Goal: Transaction & Acquisition: Purchase product/service

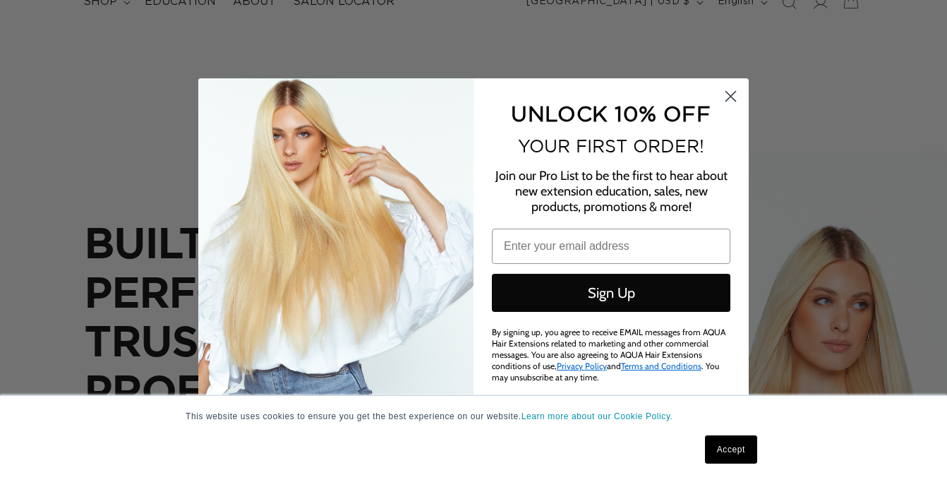
scroll to position [0, 847]
click at [733, 100] on icon "Close dialog" at bounding box center [731, 97] width 10 height 10
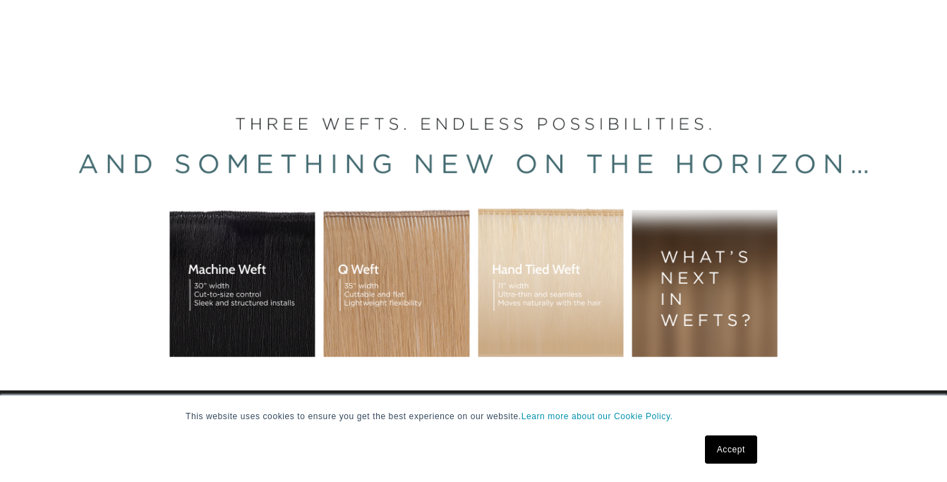
scroll to position [0, 0]
click at [382, 304] on div "BUILT FOR  PERFORMANCE. TRUSTED BY PROFESSIONALS. Premium hair extensions desig…" at bounding box center [473, 264] width 947 height 635
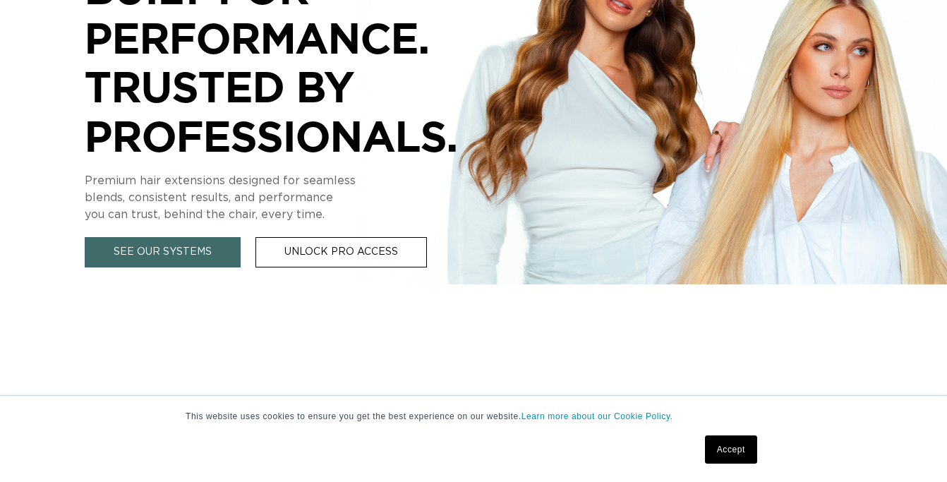
scroll to position [0, 1694]
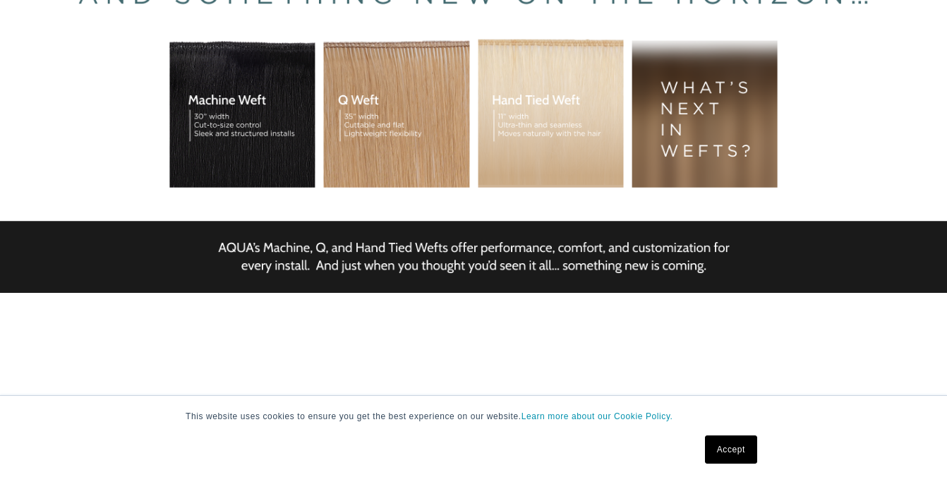
click at [441, 111] on div "BUILT FOR  PERFORMANCE. TRUSTED BY PROFESSIONALS. Premium hair extensions desig…" at bounding box center [473, 95] width 947 height 635
click at [371, 131] on div "BUILT FOR  PERFORMANCE. TRUSTED BY PROFESSIONALS. Premium hair extensions desig…" at bounding box center [473, 95] width 947 height 635
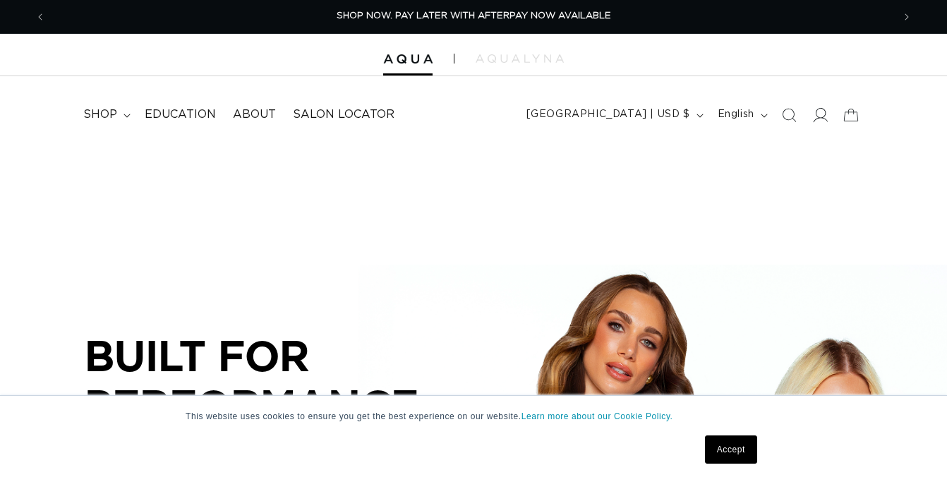
click at [810, 113] on span at bounding box center [820, 115] width 31 height 31
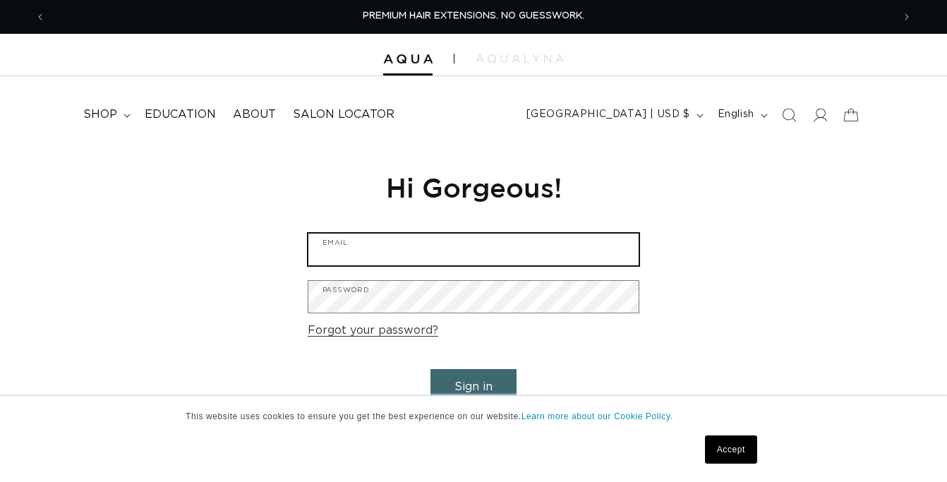
type input "[EMAIL_ADDRESS][PERSON_NAME][PERSON_NAME][DOMAIN_NAME]"
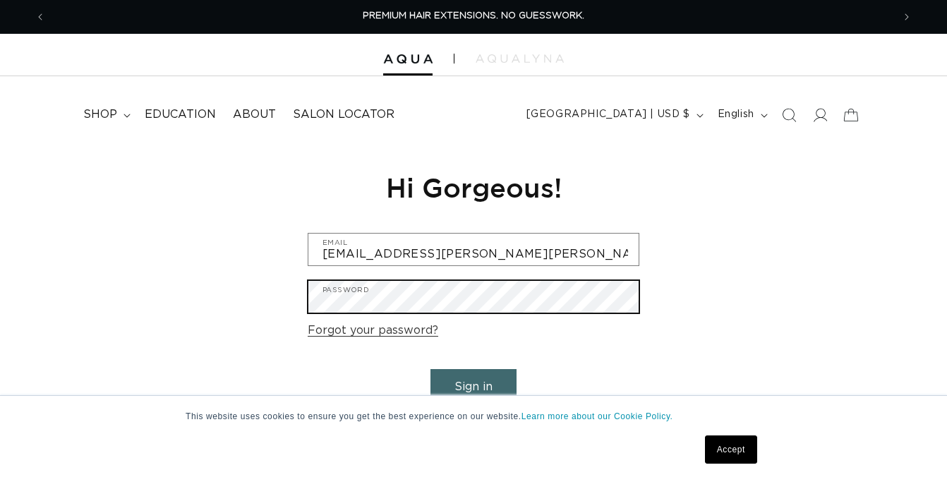
click at [474, 385] on button "Sign in" at bounding box center [473, 387] width 86 height 36
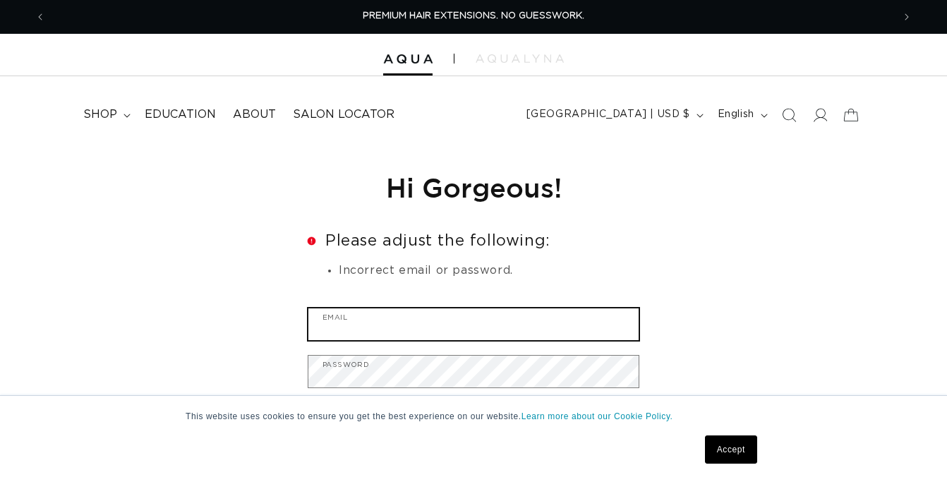
type input "[EMAIL_ADDRESS][PERSON_NAME][PERSON_NAME][DOMAIN_NAME]"
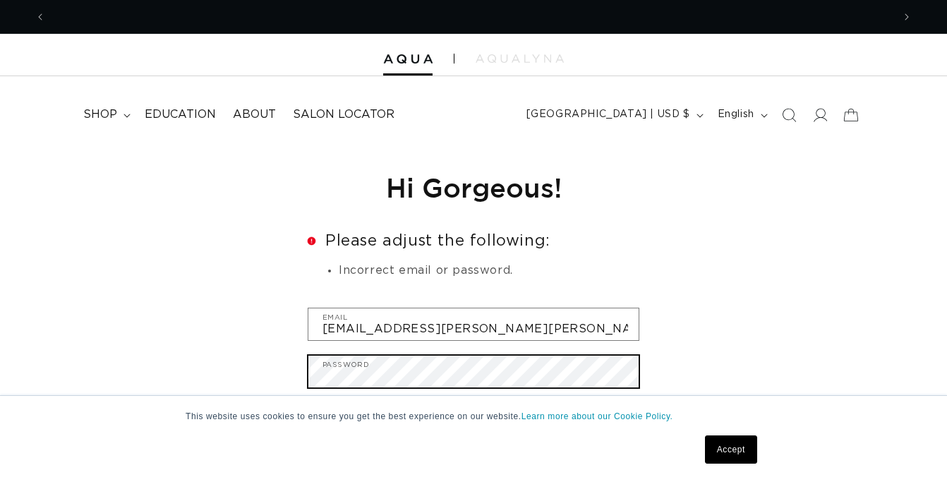
scroll to position [0, 1694]
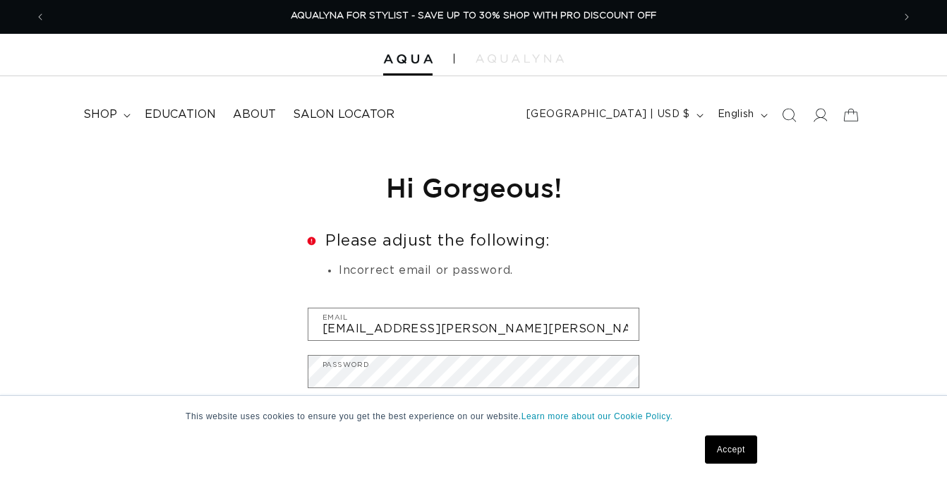
click at [550, 259] on form "Error Please adjust the following: Incorrect email or password. makenzie.lynn.s…" at bounding box center [474, 372] width 332 height 278
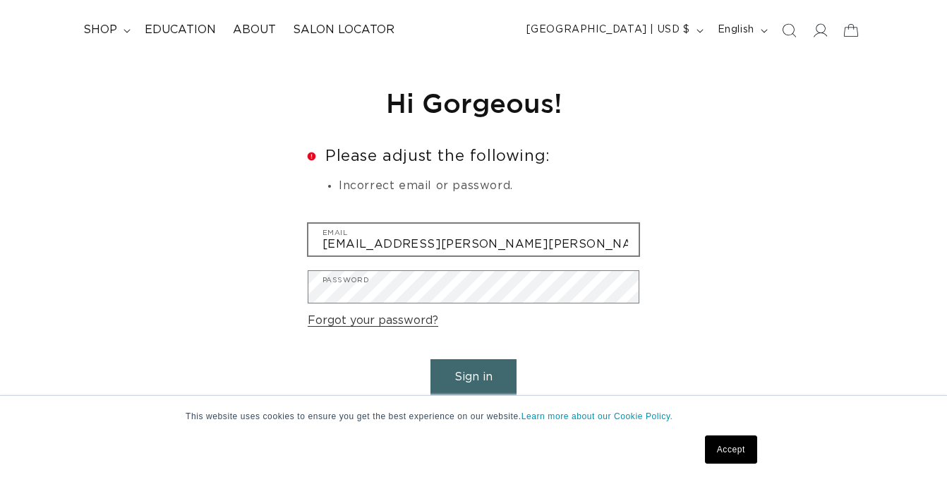
scroll to position [113, 0]
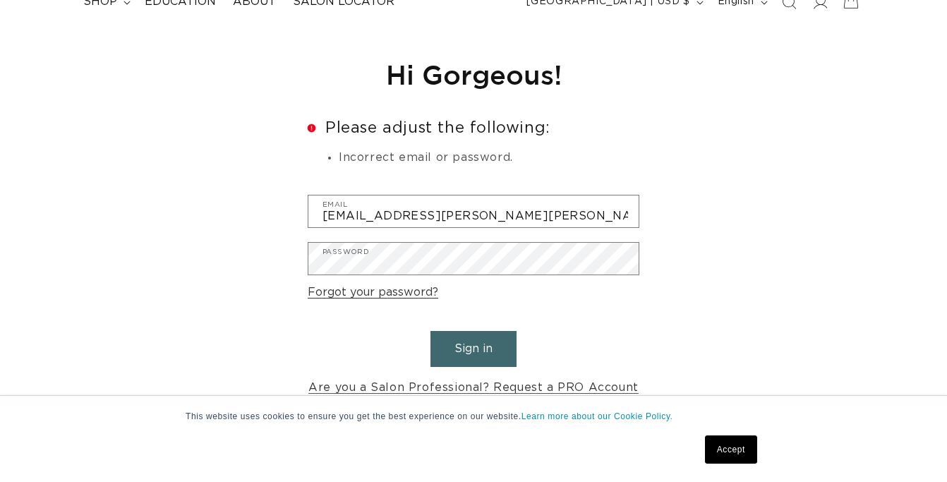
click at [505, 335] on button "Sign in" at bounding box center [473, 349] width 86 height 36
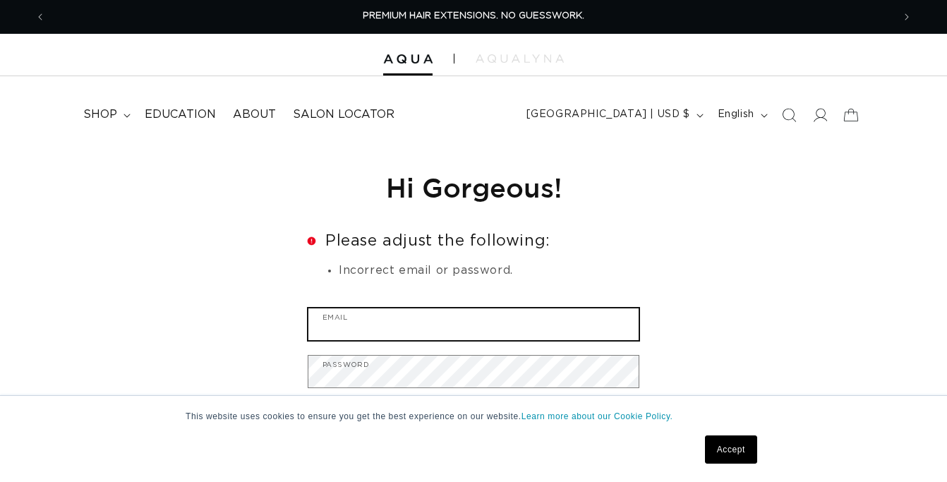
type input "makenzie.lynn.scott@gmail.com"
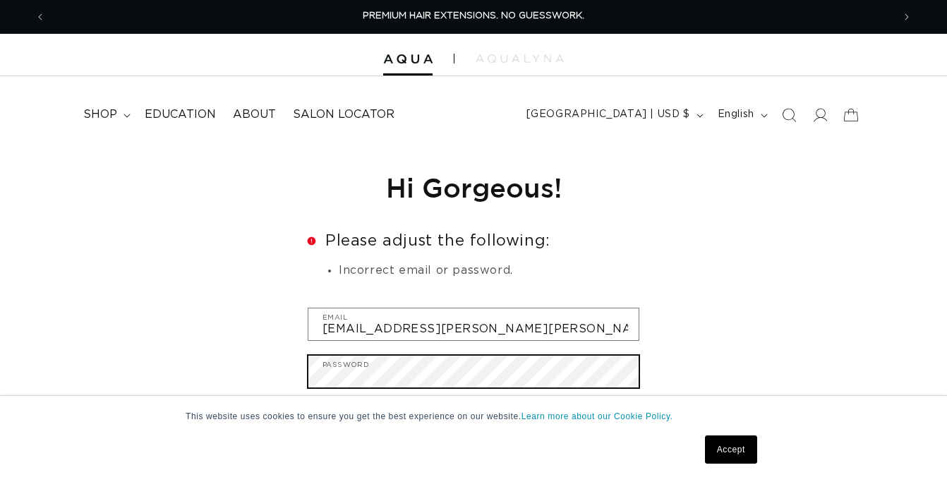
click at [474, 459] on button "Sign in" at bounding box center [473, 462] width 86 height 36
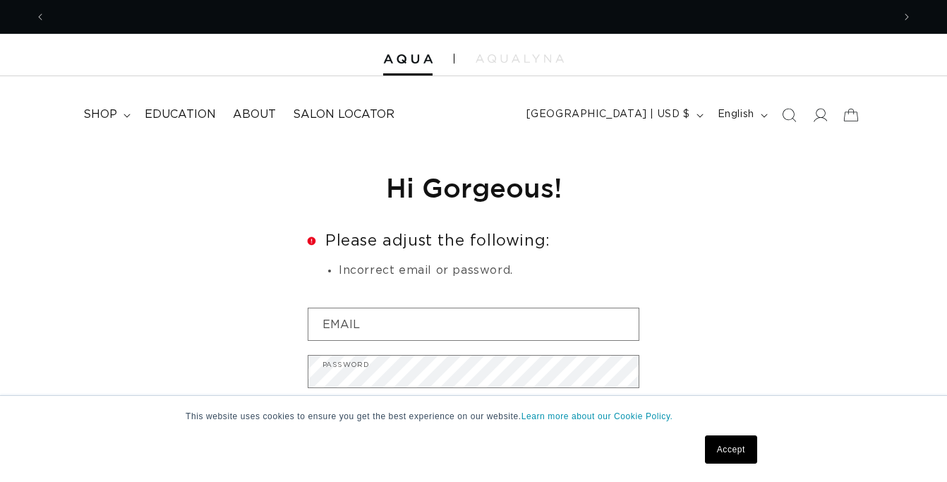
scroll to position [0, 847]
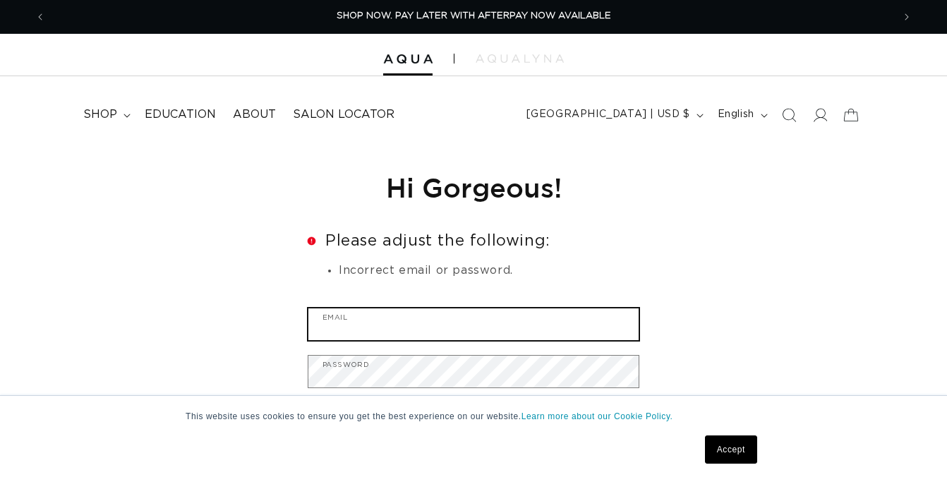
click at [435, 322] on input "Email" at bounding box center [473, 324] width 330 height 32
type input "makenzie.lynn.scott@gmail.com"
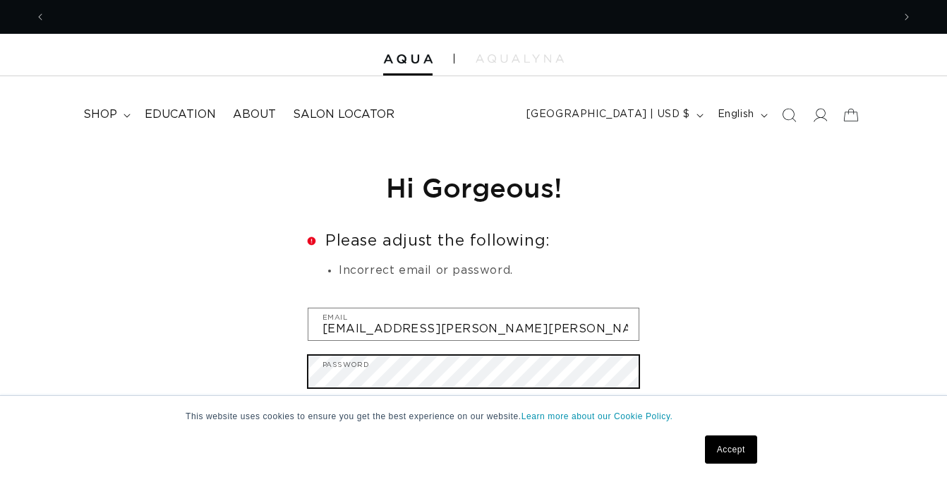
scroll to position [0, 0]
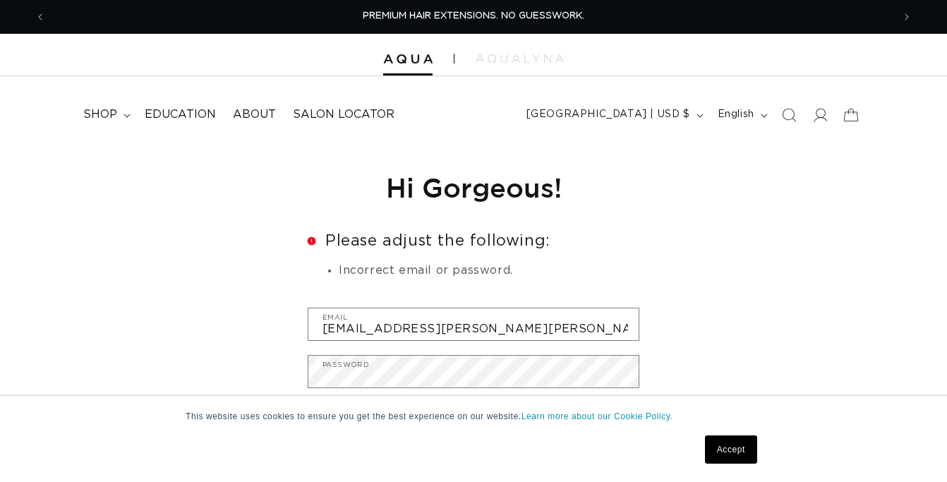
click at [694, 352] on div "Reset your password We will send you an email to reset your password Email Subm…" at bounding box center [473, 341] width 947 height 392
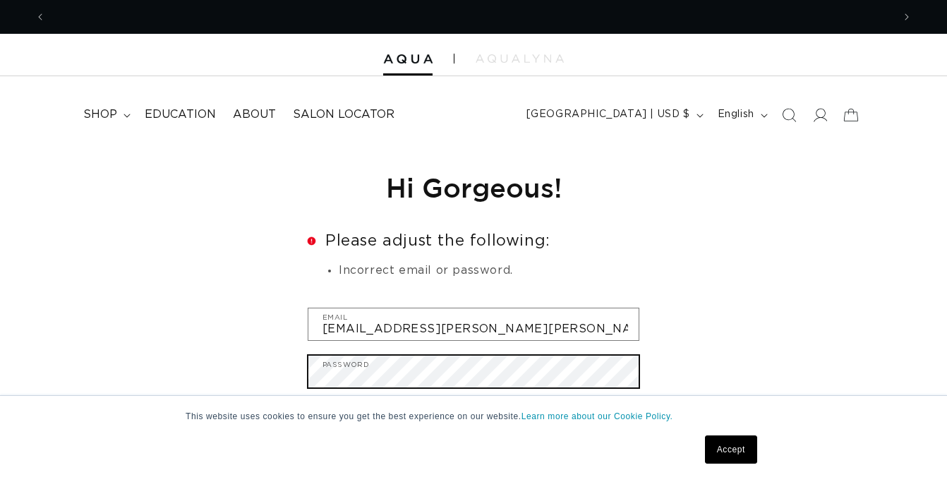
scroll to position [0, 1694]
click at [474, 459] on button "Sign in" at bounding box center [473, 462] width 86 height 36
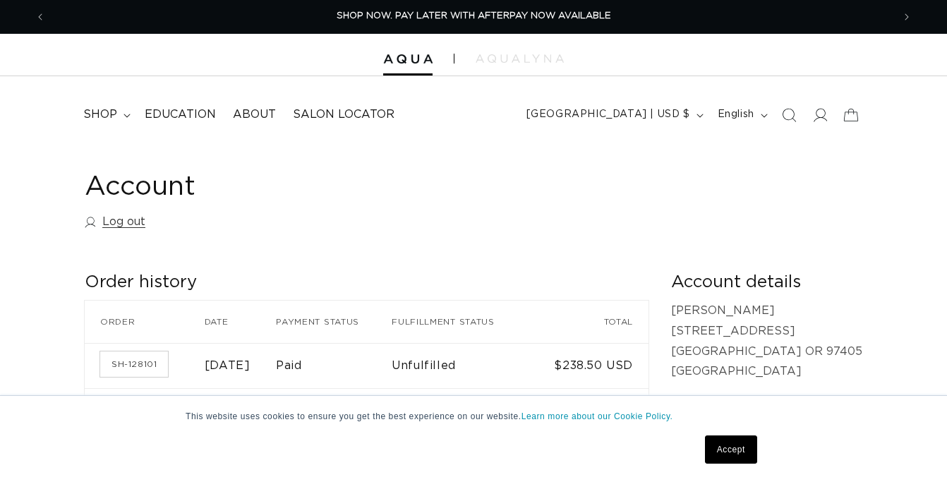
scroll to position [28, 0]
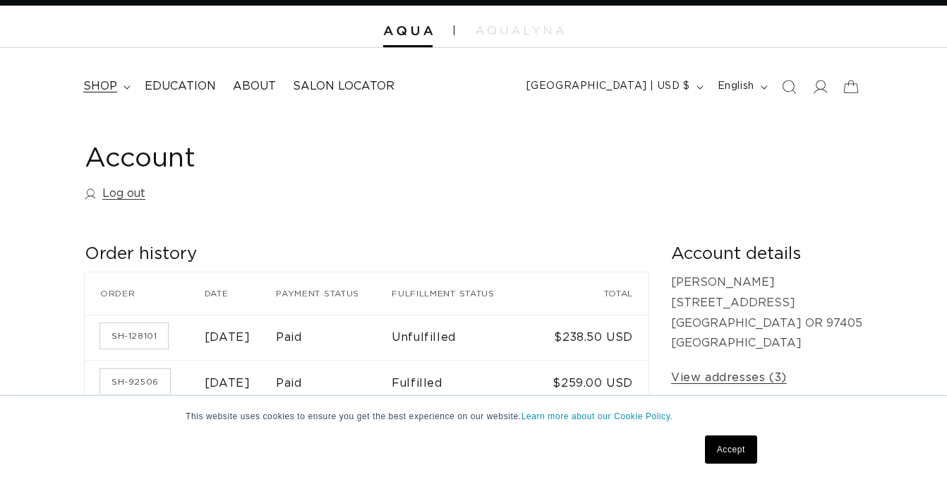
click at [102, 88] on span "shop" at bounding box center [100, 86] width 34 height 15
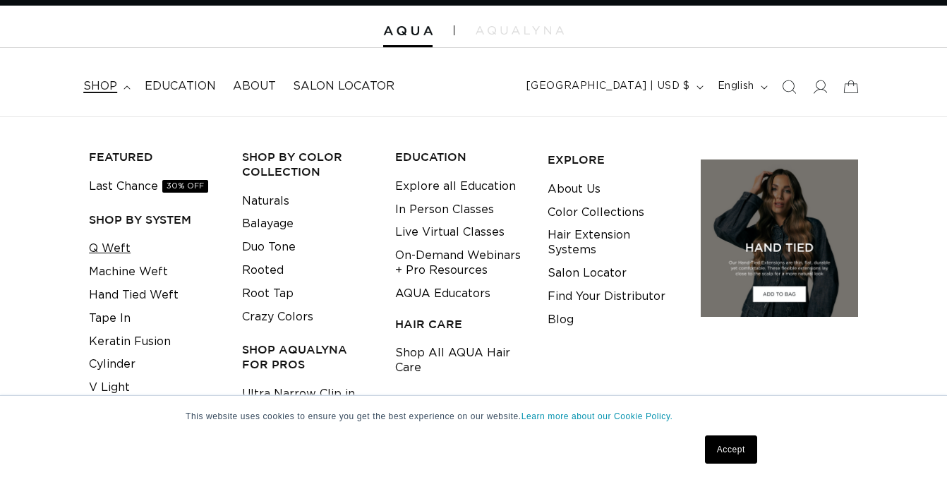
click at [115, 243] on link "Q Weft" at bounding box center [110, 248] width 42 height 23
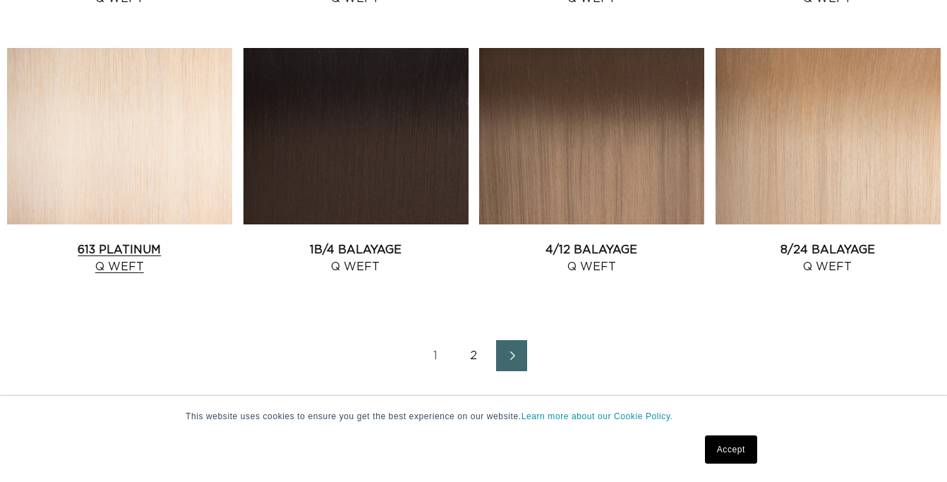
scroll to position [1665, 0]
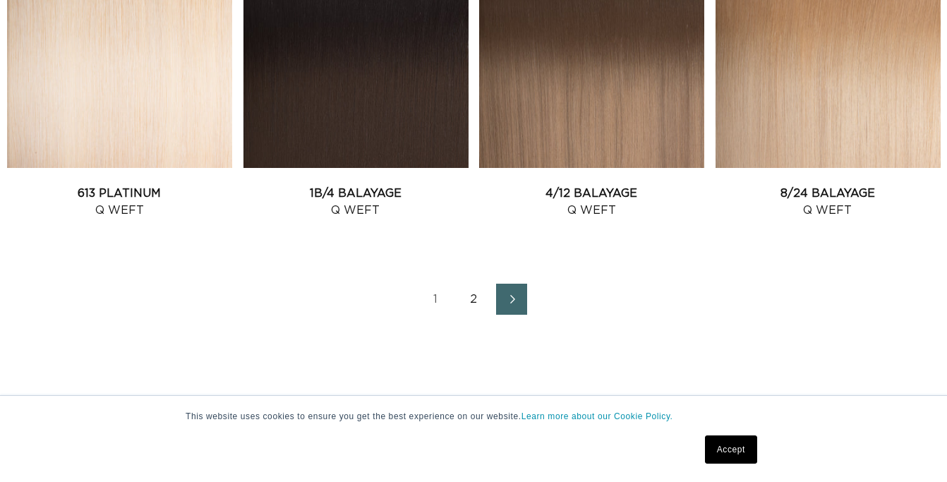
click at [477, 310] on link "2" at bounding box center [473, 299] width 31 height 31
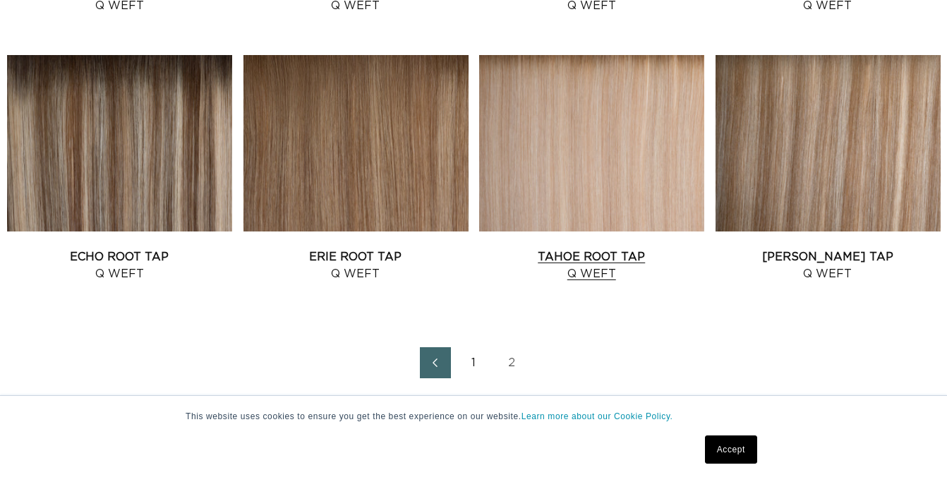
scroll to position [0, 847]
click at [600, 248] on link "Tahoe Root Tap Q Weft" at bounding box center [591, 265] width 225 height 34
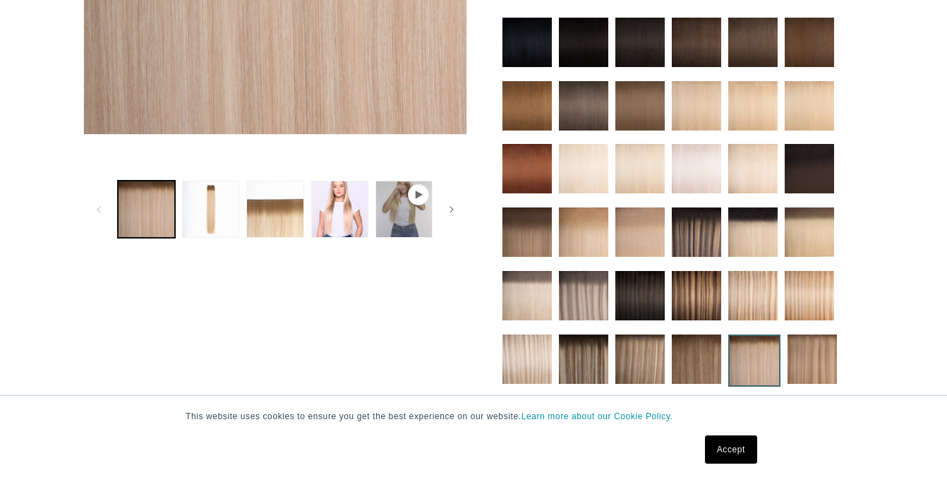
scroll to position [0, 1694]
click at [203, 198] on button "Load image 2 in gallery view" at bounding box center [210, 209] width 57 height 57
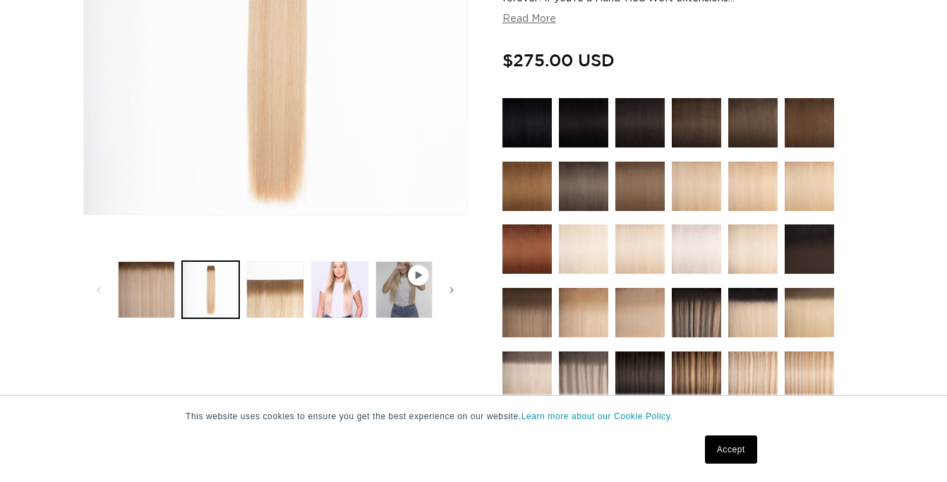
scroll to position [0, 847]
click at [277, 258] on ul "Gallery Viewer" at bounding box center [275, 290] width 322 height 64
click at [280, 275] on button "Load image 3 in gallery view" at bounding box center [274, 289] width 57 height 57
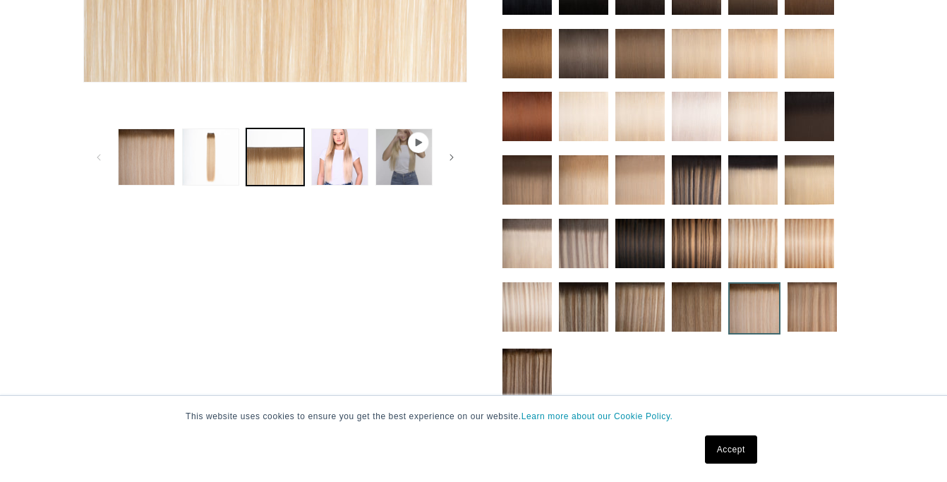
click at [539, 257] on img at bounding box center [526, 243] width 49 height 49
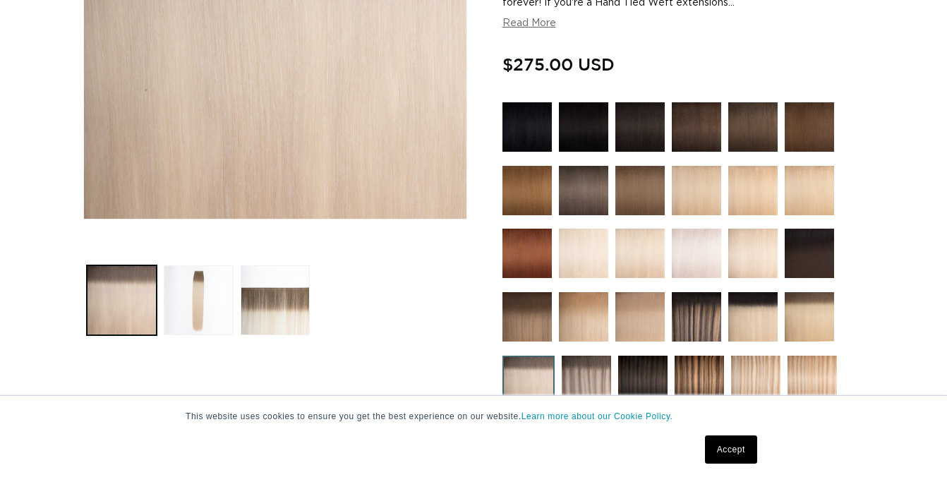
scroll to position [0, 1694]
click at [222, 292] on button "Load image 2 in gallery view" at bounding box center [199, 300] width 70 height 70
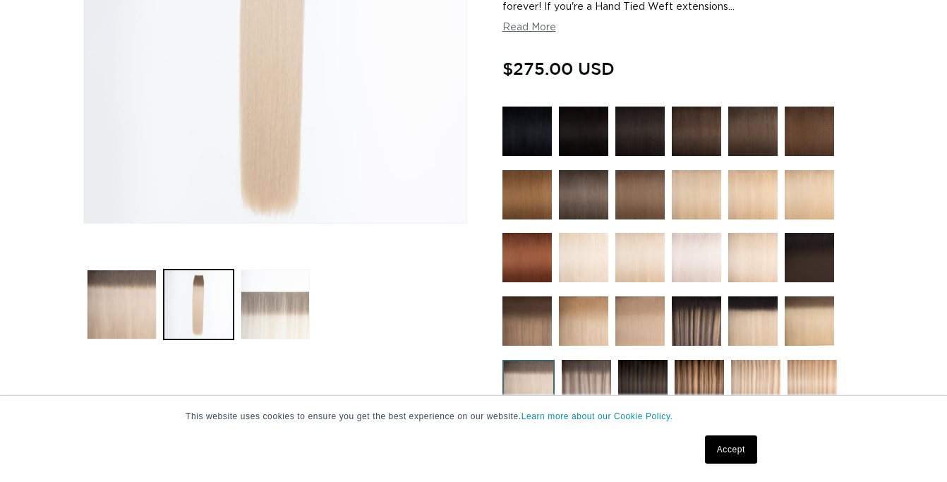
scroll to position [0, 847]
click at [268, 293] on button "Load image 3 in gallery view" at bounding box center [276, 305] width 70 height 70
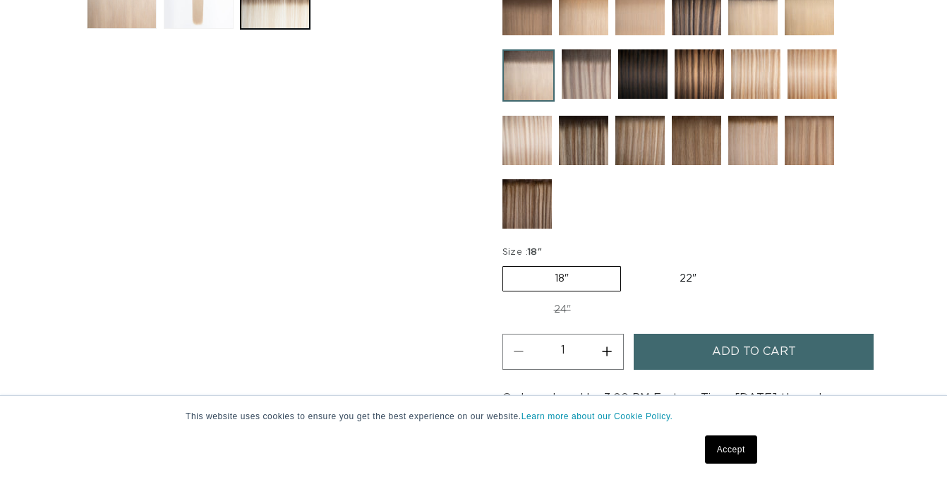
scroll to position [673, 0]
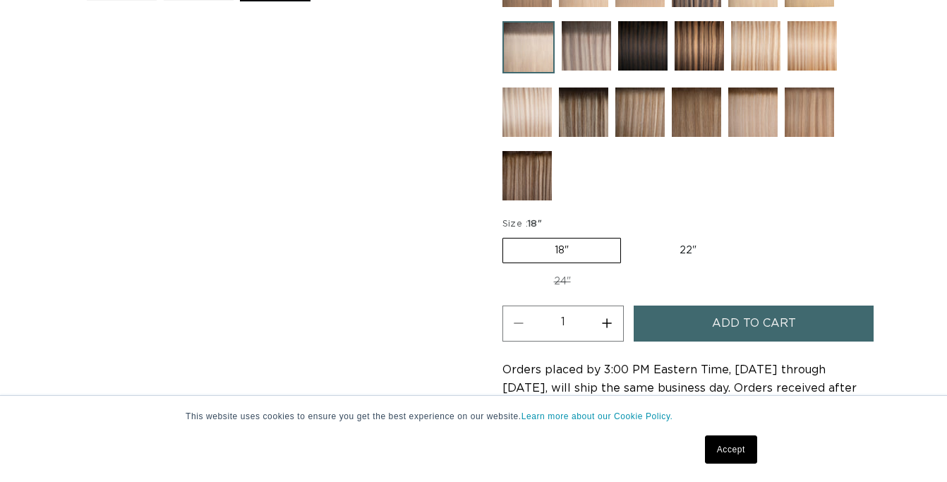
click at [656, 320] on button "Add to cart" at bounding box center [754, 324] width 240 height 36
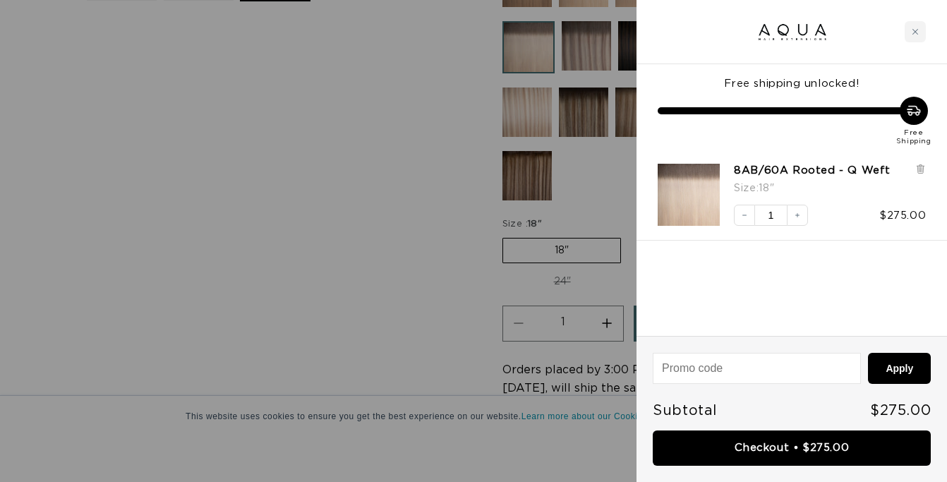
scroll to position [0, 1694]
click at [445, 224] on div at bounding box center [473, 241] width 947 height 482
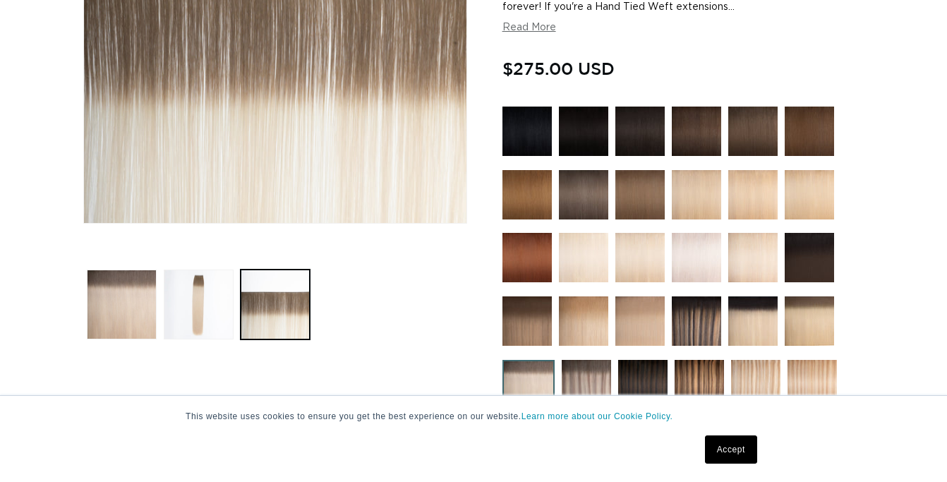
scroll to position [0, 847]
click at [603, 368] on img at bounding box center [586, 384] width 49 height 49
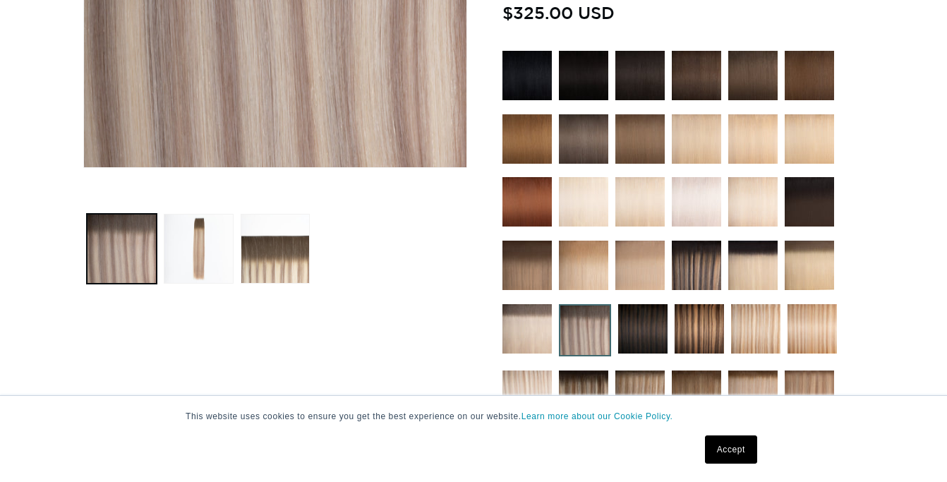
scroll to position [423, 0]
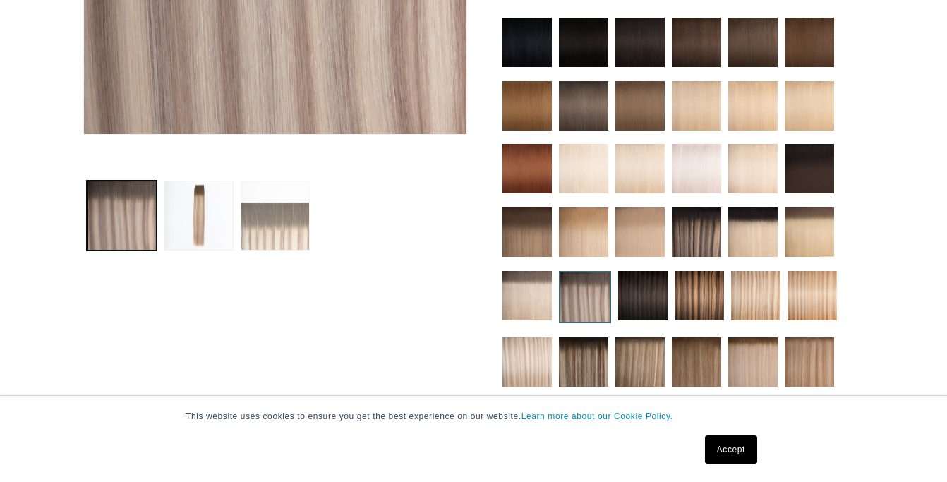
click at [286, 246] on button "Load image 3 in gallery view" at bounding box center [276, 216] width 70 height 70
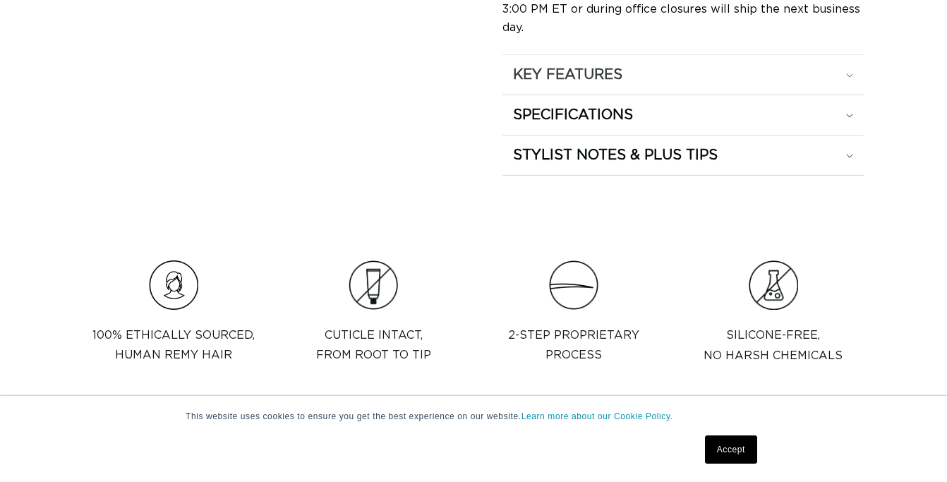
scroll to position [0, 847]
click at [570, 69] on h2 "KEY FEATURES" at bounding box center [567, 75] width 109 height 18
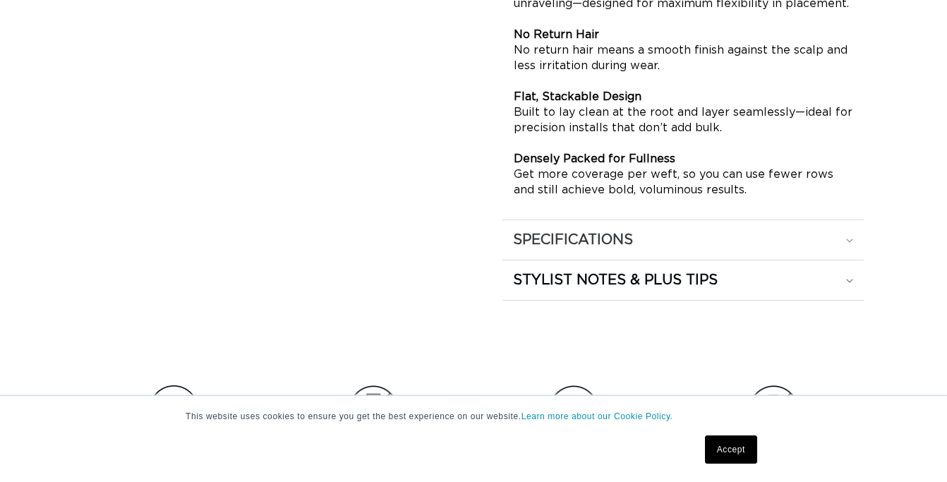
scroll to position [0, 0]
click at [570, 239] on h2 "SPECIFICATIONS" at bounding box center [573, 240] width 120 height 18
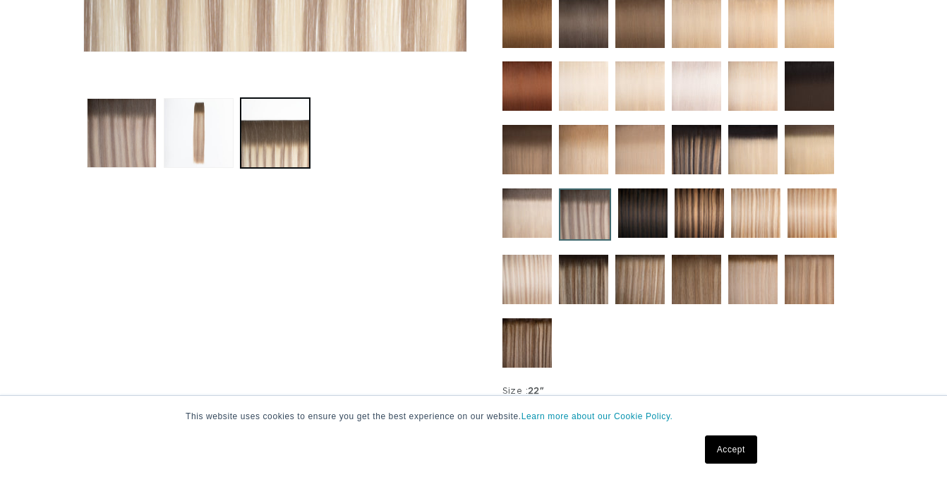
click at [533, 271] on img at bounding box center [526, 279] width 49 height 49
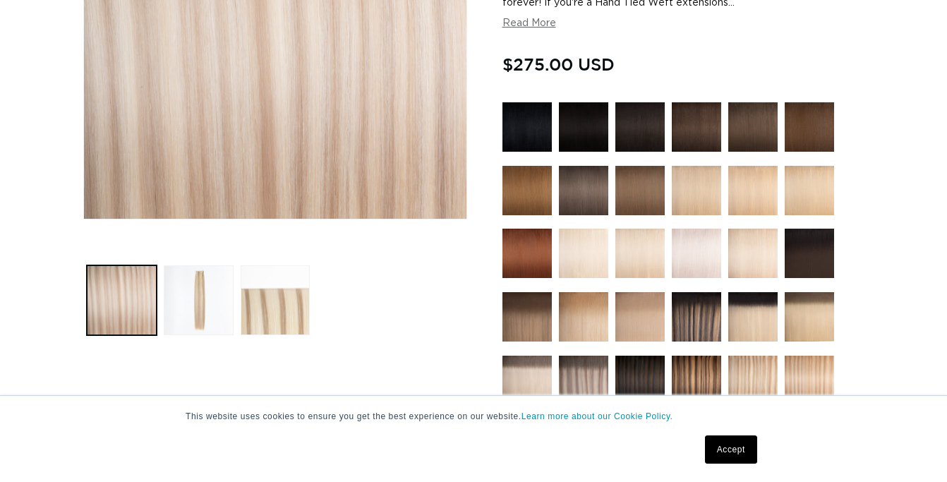
scroll to position [0, 1694]
